Goal: Transaction & Acquisition: Purchase product/service

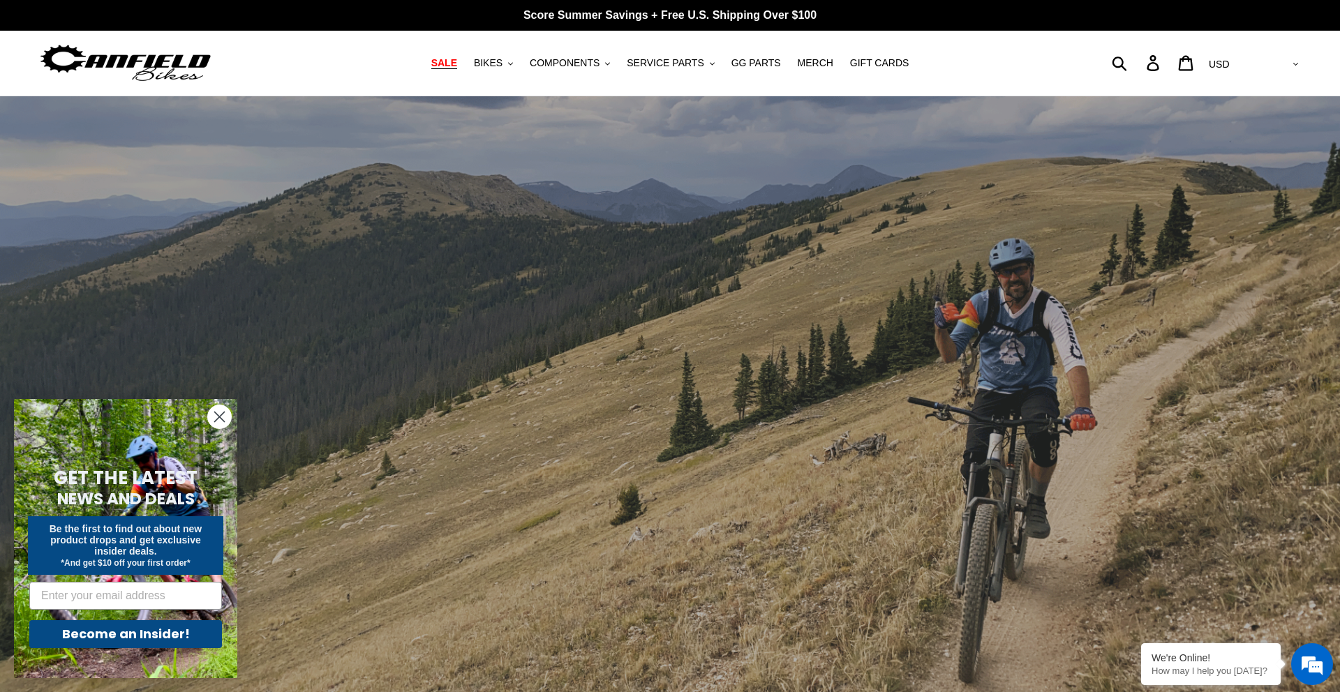
click at [457, 63] on span "SALE" at bounding box center [444, 63] width 26 height 12
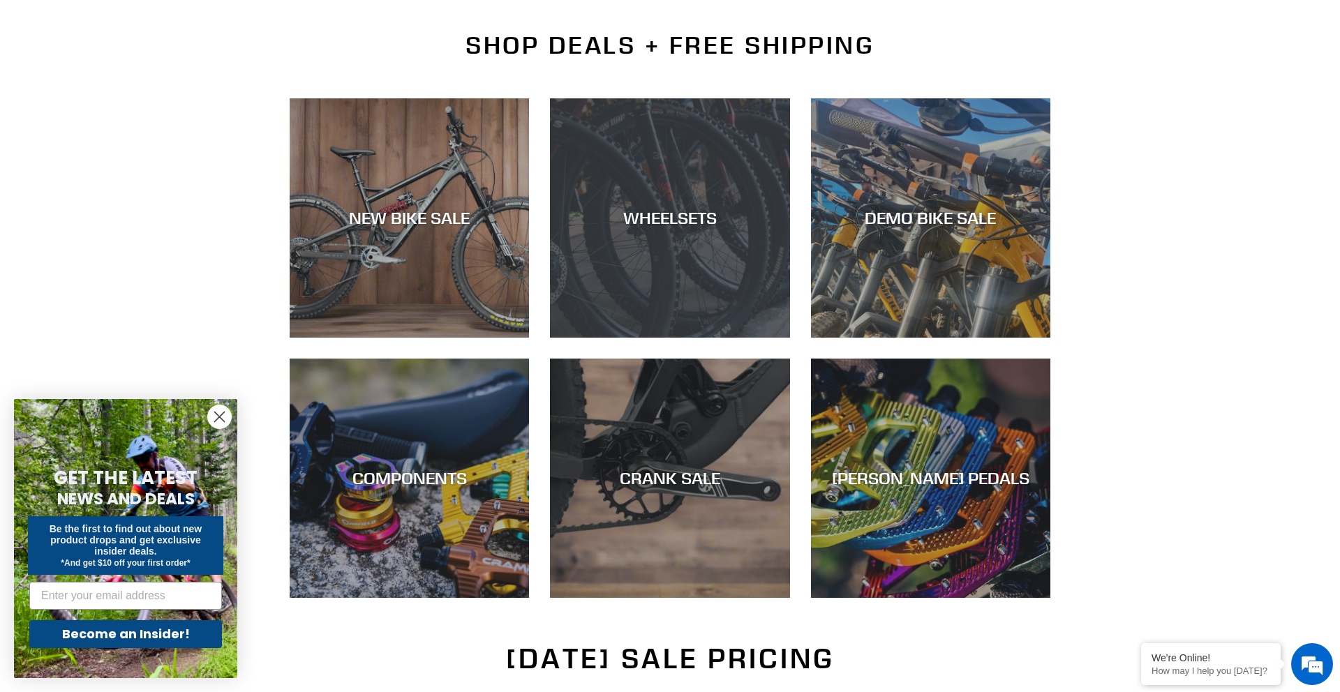
scroll to position [398, 0]
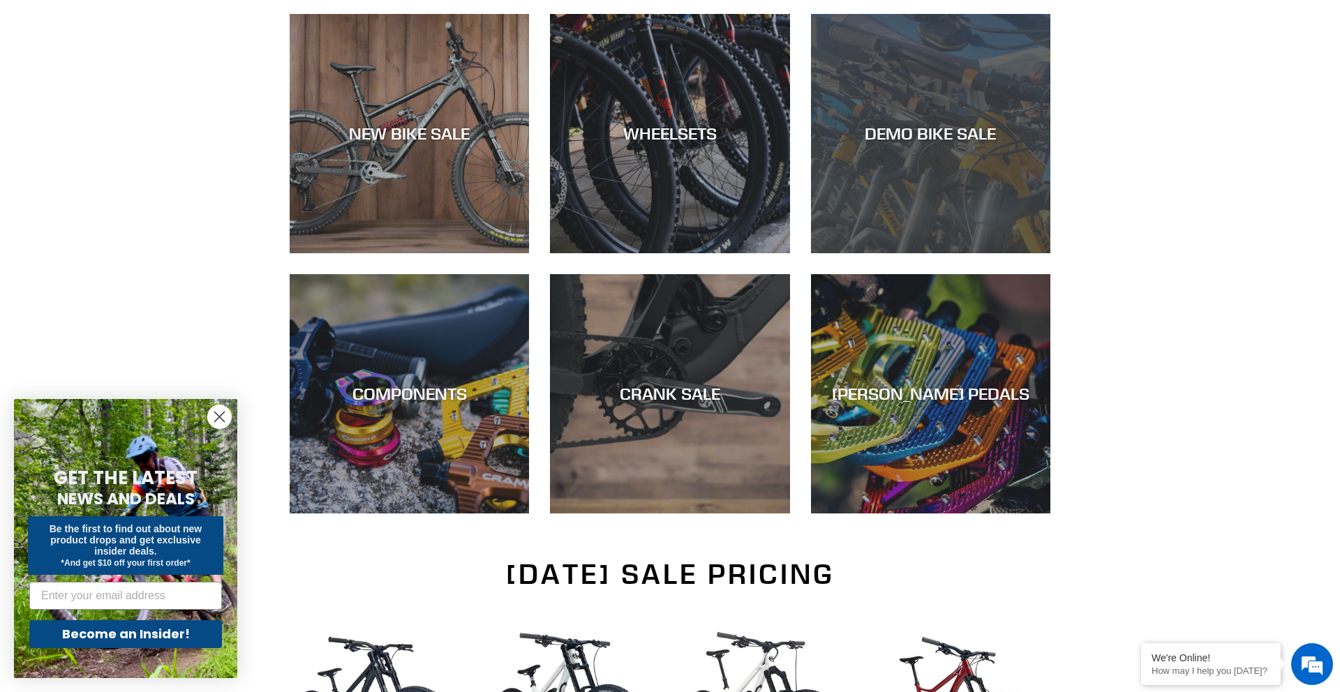
click at [885, 253] on div "DEMO BIKE SALE" at bounding box center [930, 253] width 239 height 0
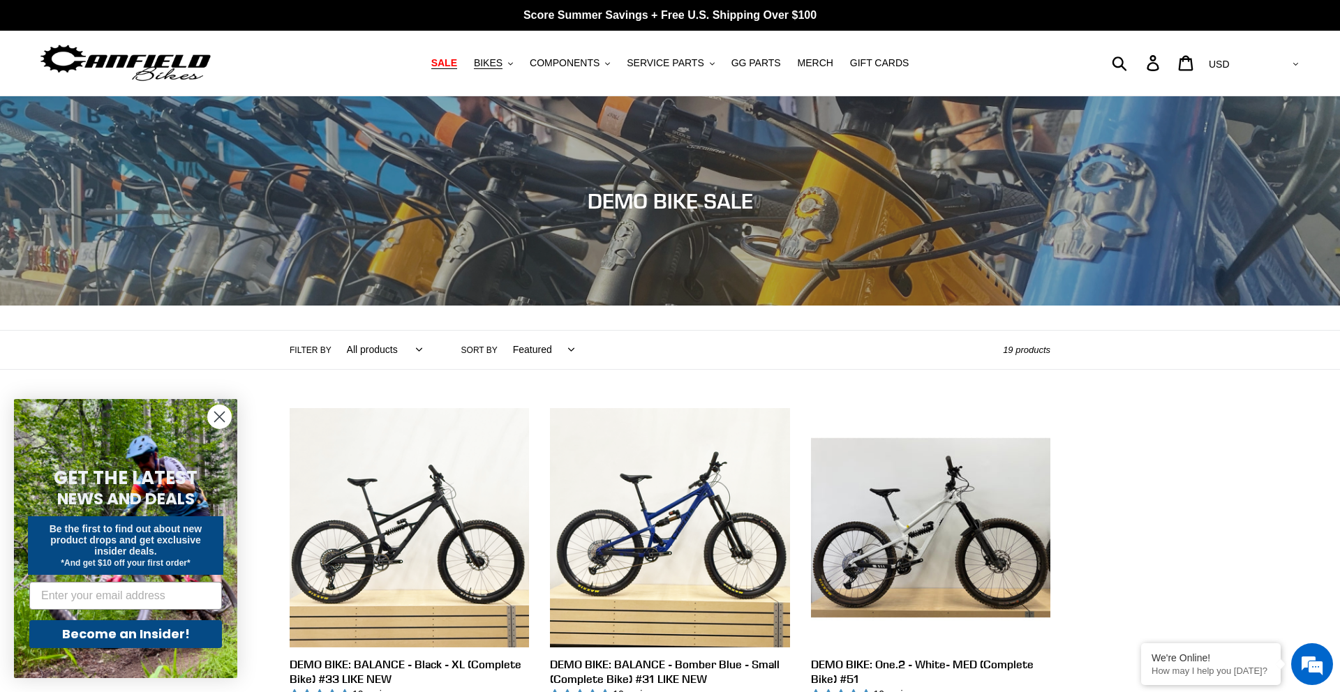
click at [457, 66] on span "SALE" at bounding box center [444, 63] width 26 height 12
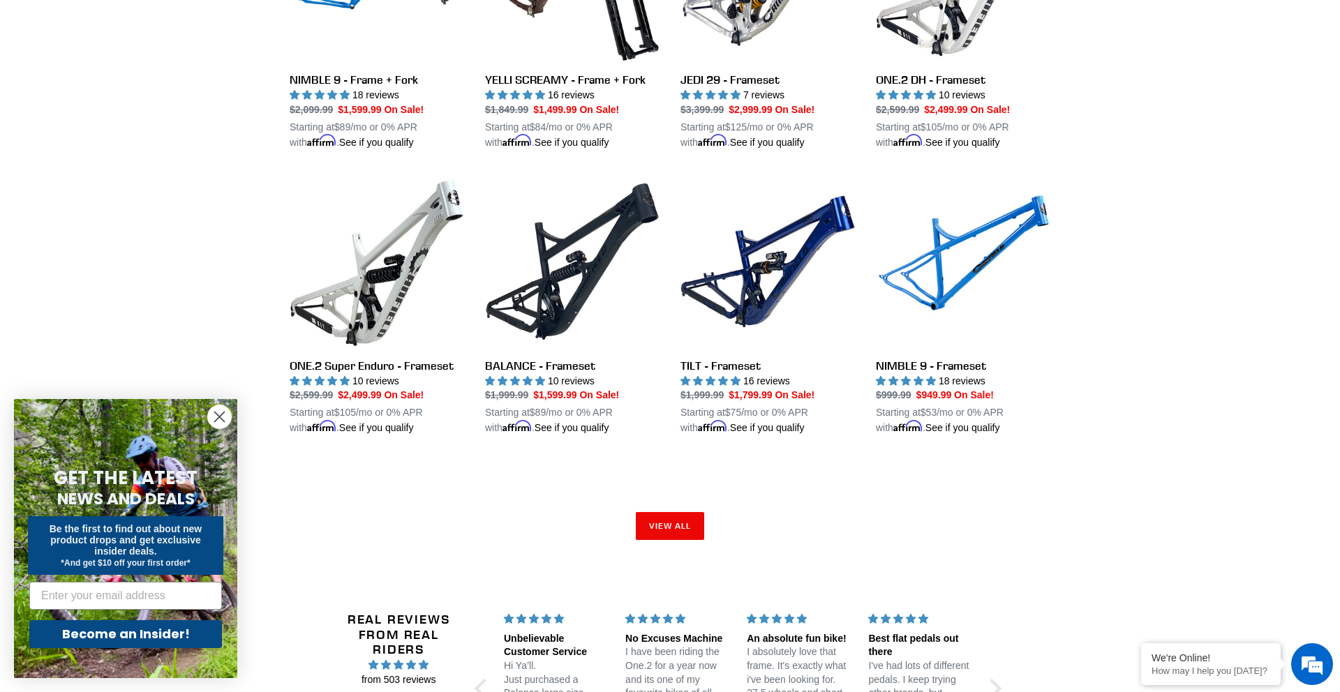
scroll to position [2031, 0]
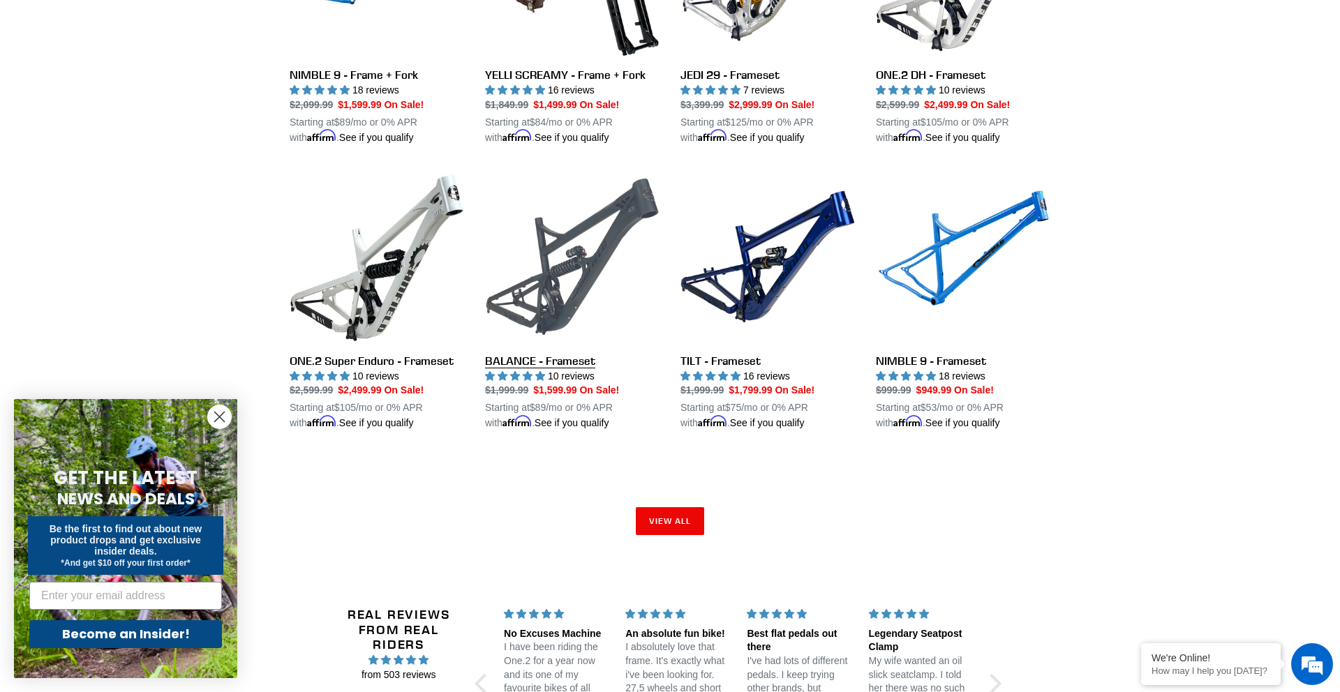
click at [569, 251] on link "BALANCE - Frameset" at bounding box center [572, 301] width 174 height 262
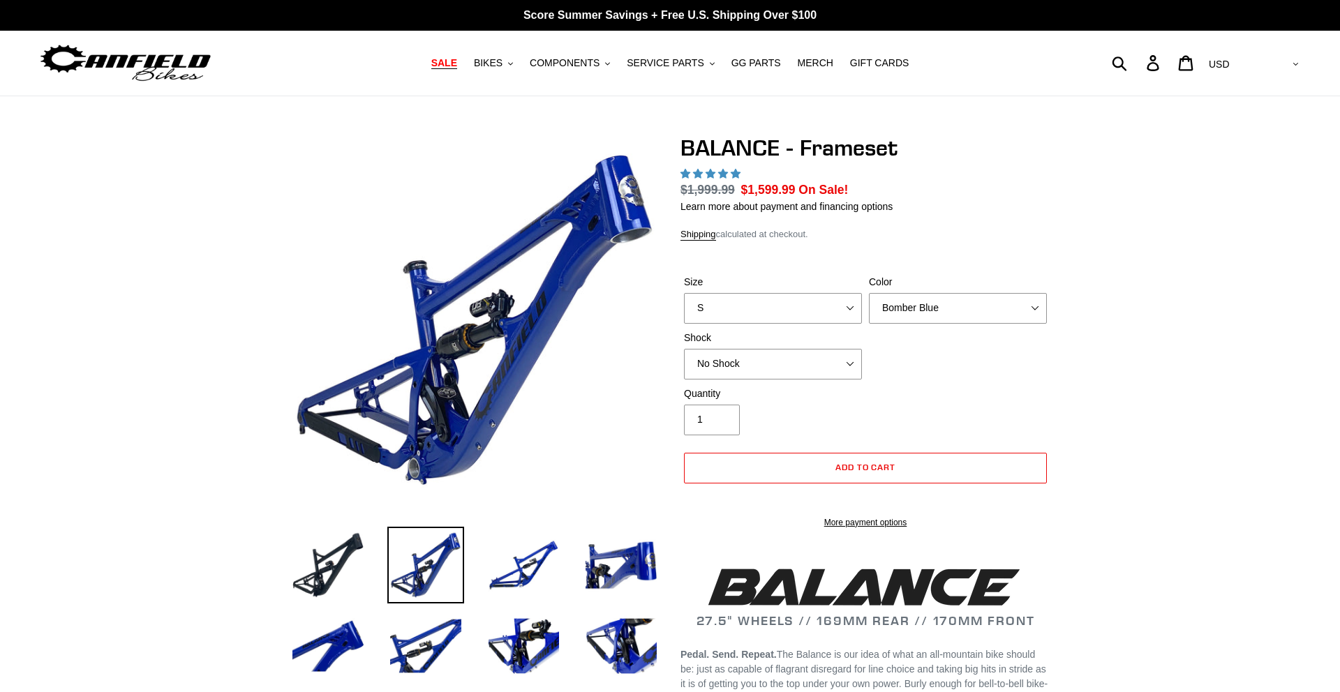
select select "highest-rating"
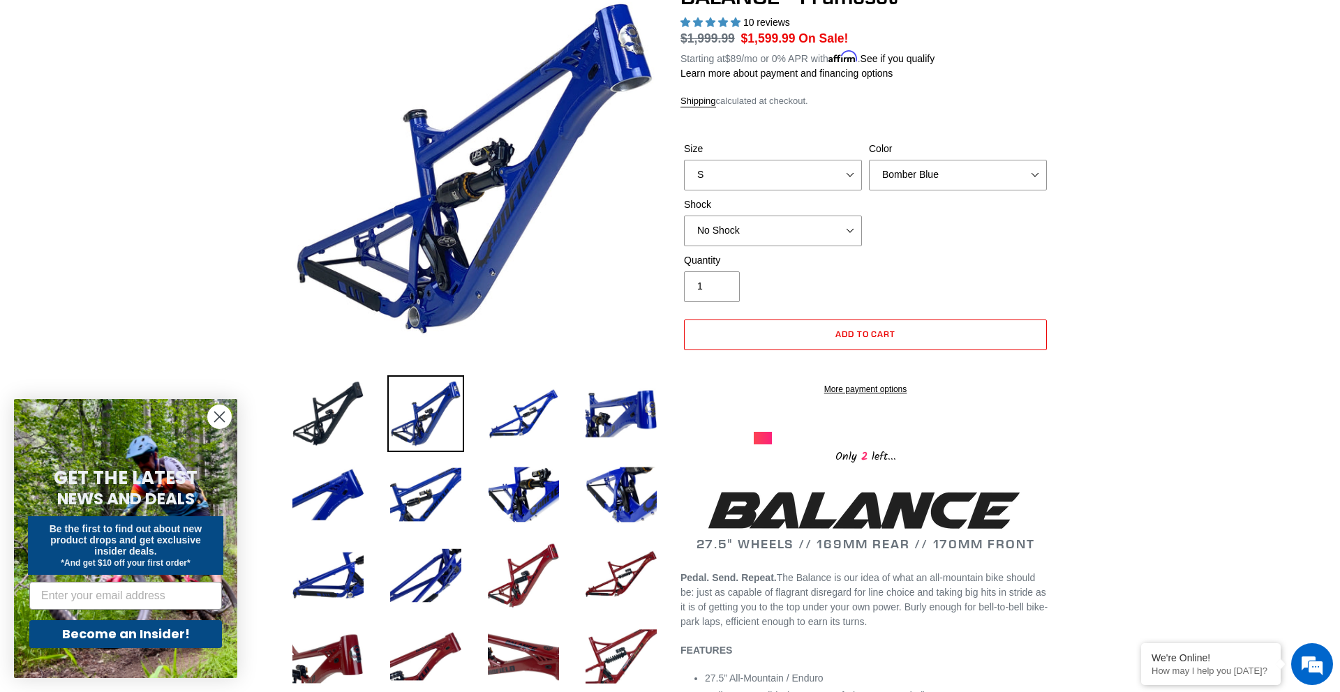
scroll to position [157, 0]
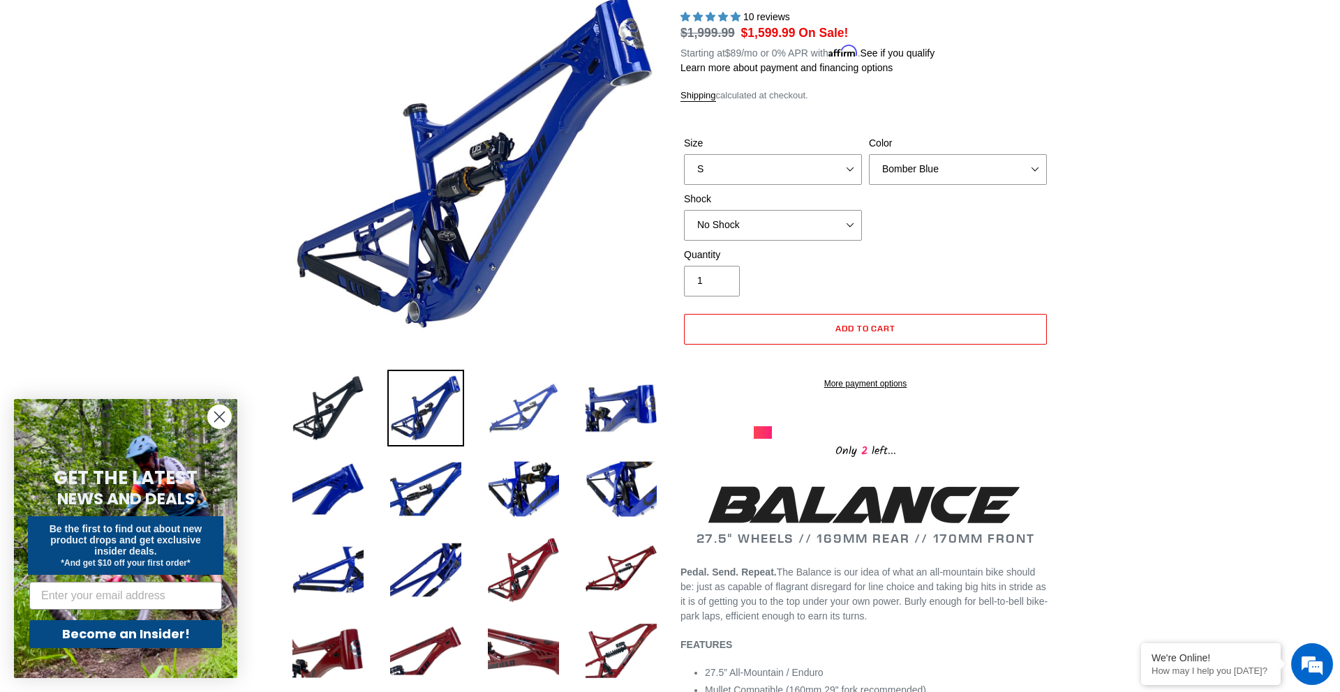
click at [530, 398] on img at bounding box center [523, 408] width 77 height 77
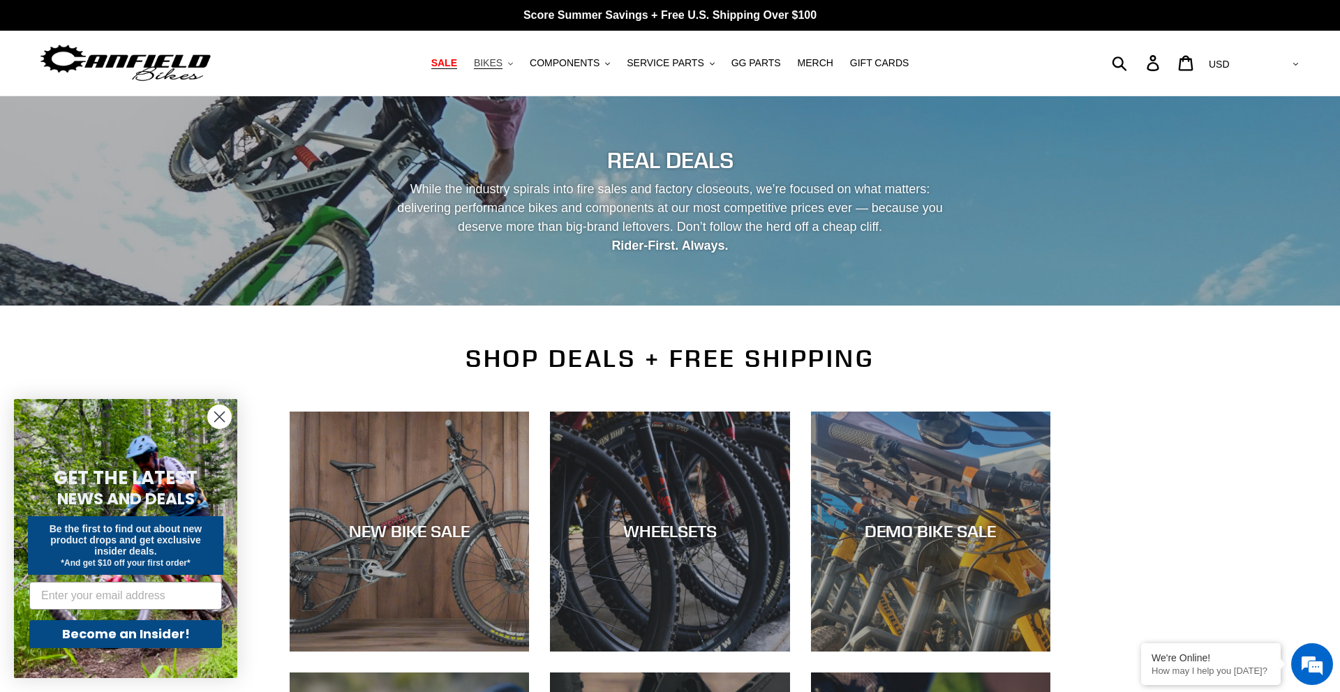
click at [501, 65] on span "BIKES" at bounding box center [488, 63] width 29 height 12
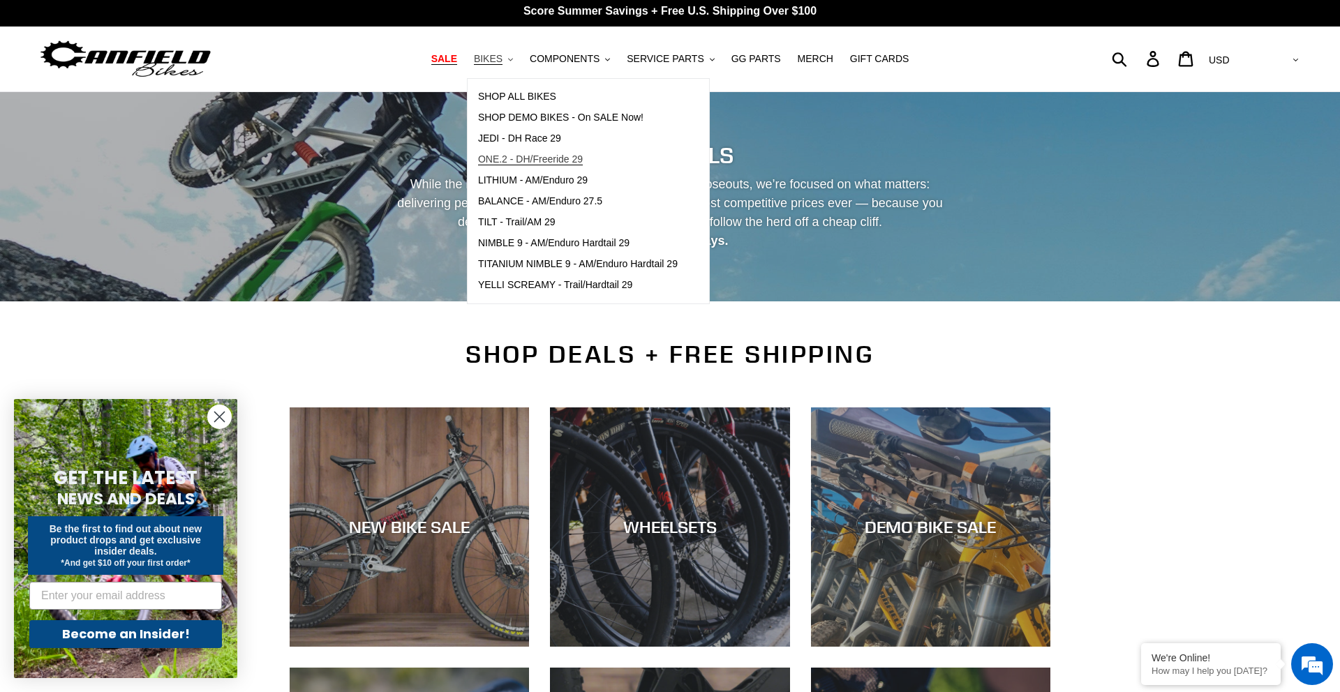
scroll to position [5, 0]
